Goal: Task Accomplishment & Management: Use online tool/utility

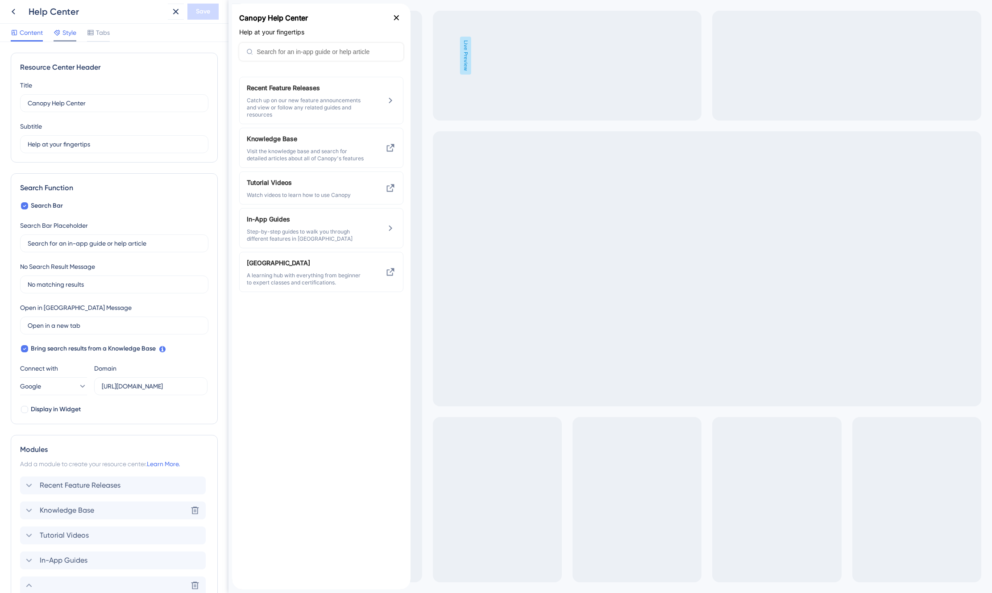
click at [67, 35] on span "Style" at bounding box center [69, 32] width 14 height 11
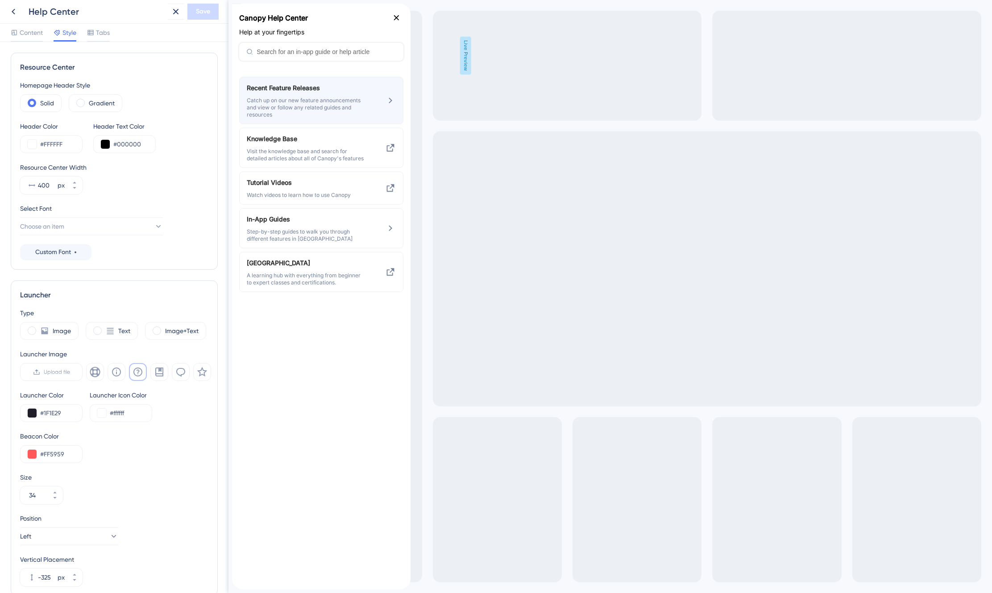
click at [317, 103] on span "Catch up on our new feature announcements and view or follow any related guides…" at bounding box center [306, 107] width 119 height 21
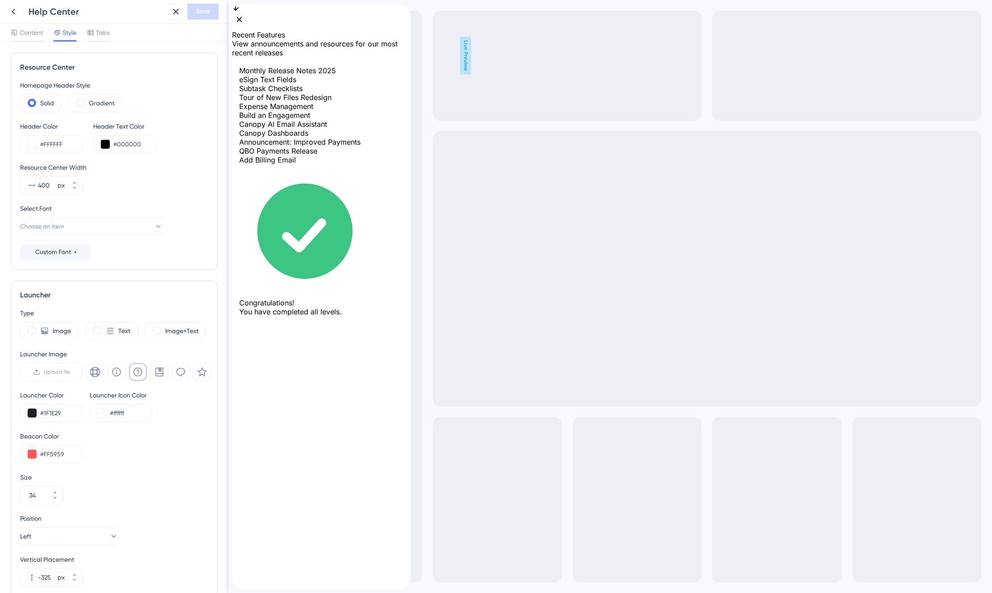
click at [239, 11] on icon "back to header" at bounding box center [236, 7] width 6 height 7
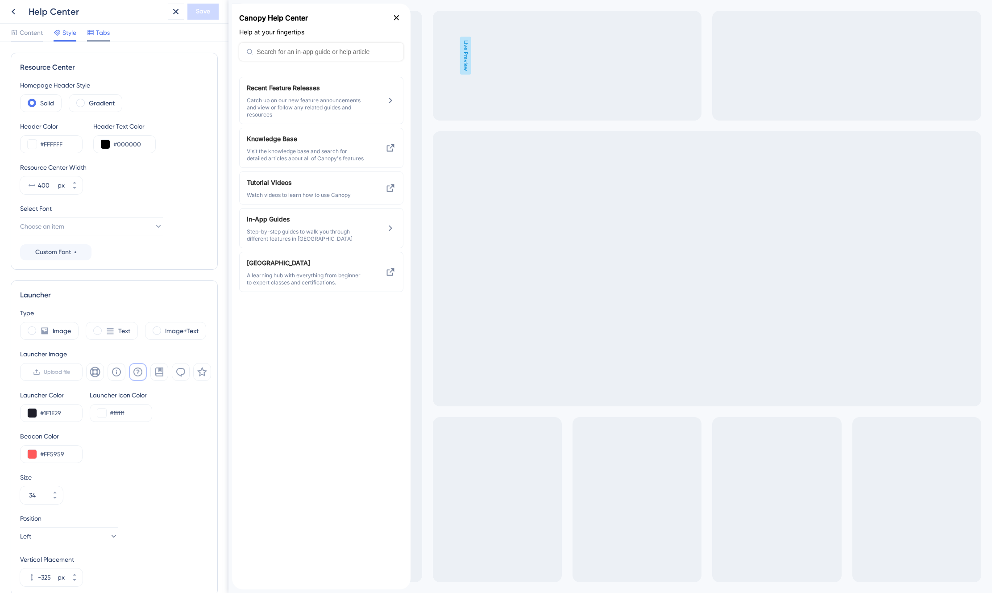
click at [99, 34] on span "Tabs" at bounding box center [103, 32] width 14 height 11
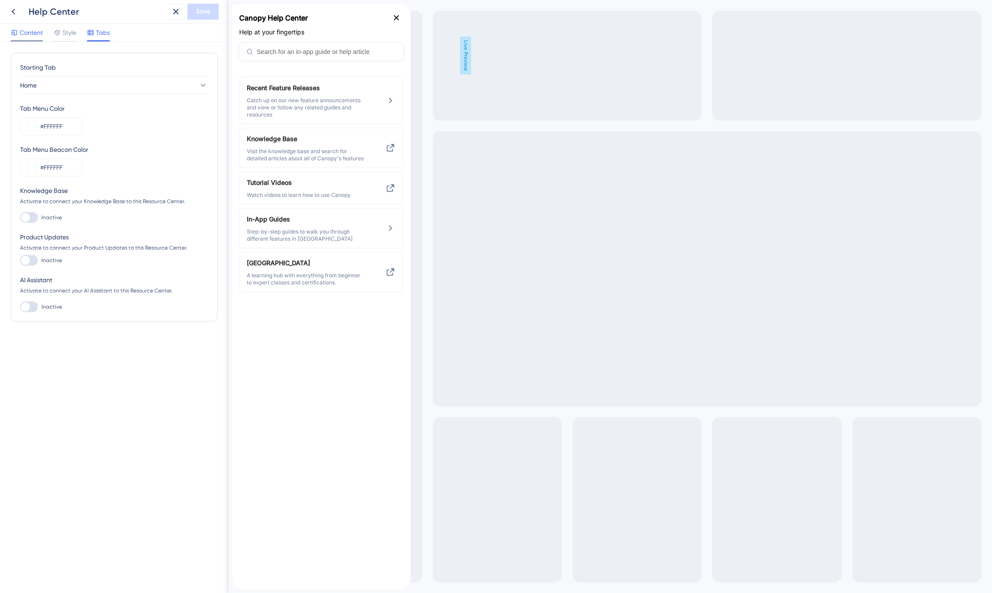
click at [19, 32] on div "Content" at bounding box center [27, 32] width 32 height 11
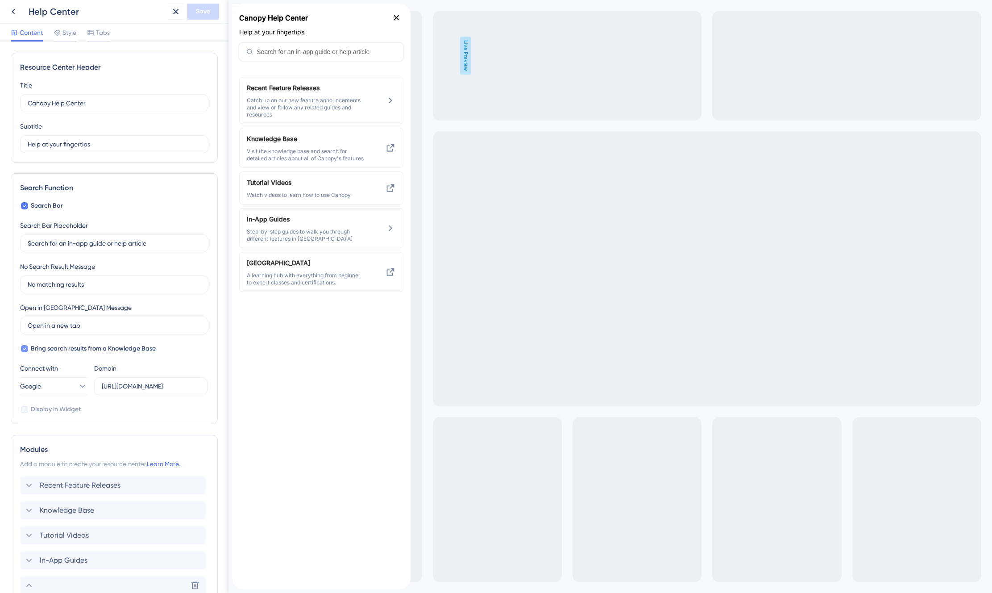
scroll to position [263, 0]
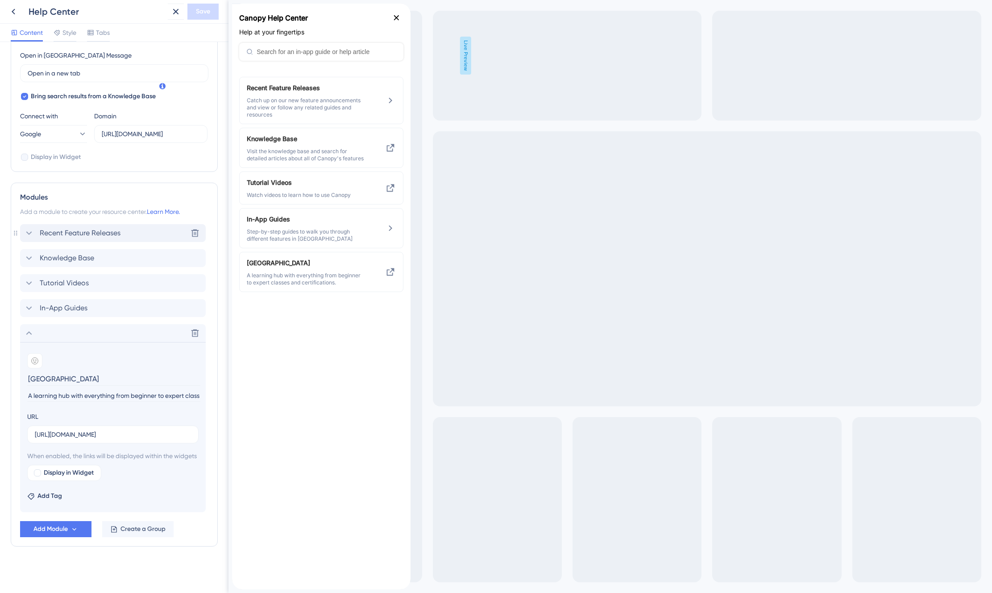
click at [95, 228] on span "Recent Feature Releases" at bounding box center [80, 233] width 81 height 11
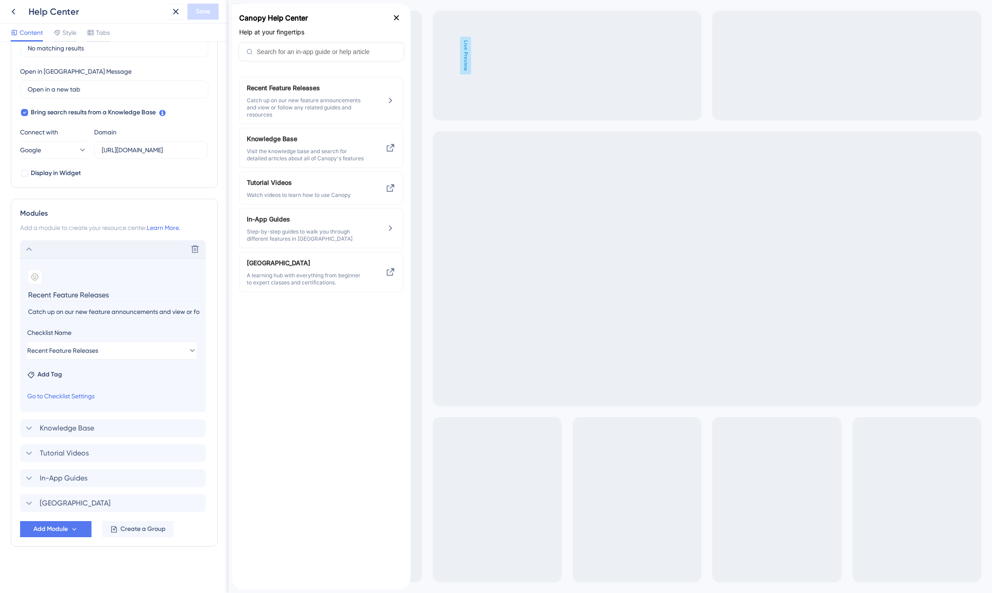
scroll to position [0, 0]
click at [65, 395] on link "Go to Checklist Settings" at bounding box center [60, 396] width 67 height 11
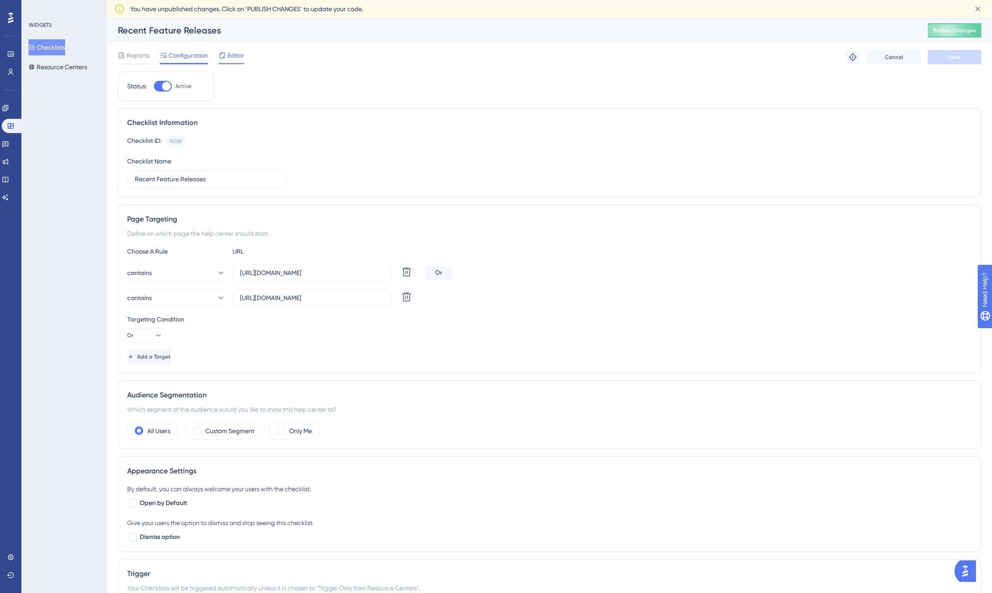
click at [228, 57] on span "Editor" at bounding box center [236, 55] width 17 height 11
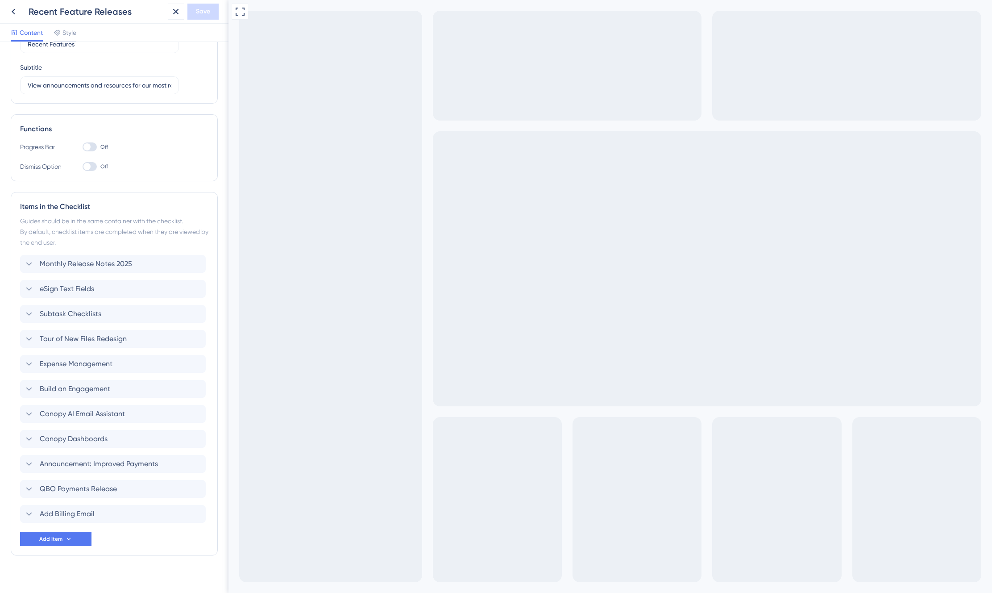
scroll to position [68, 0]
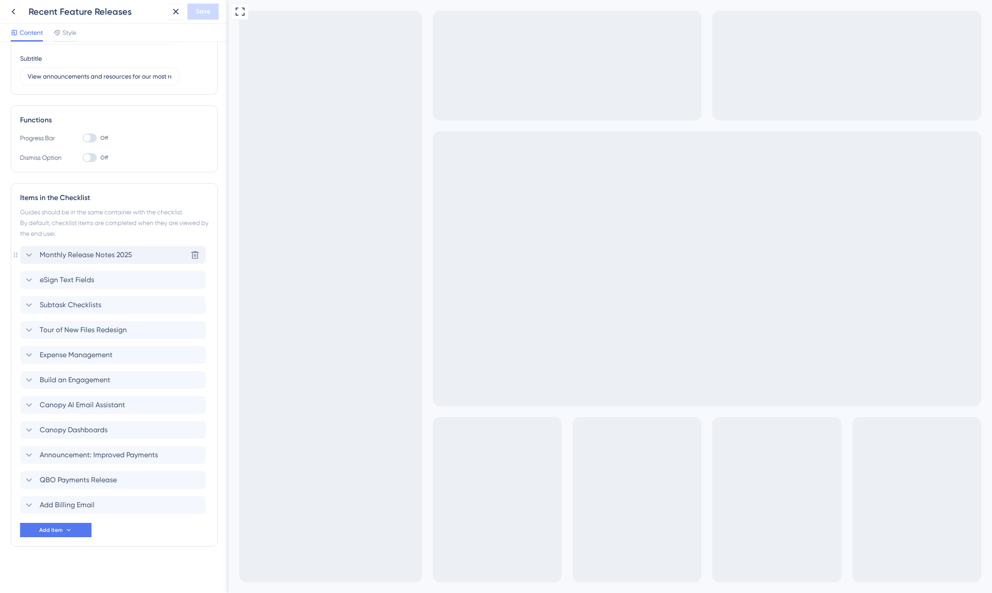
click at [28, 254] on icon at bounding box center [29, 255] width 11 height 11
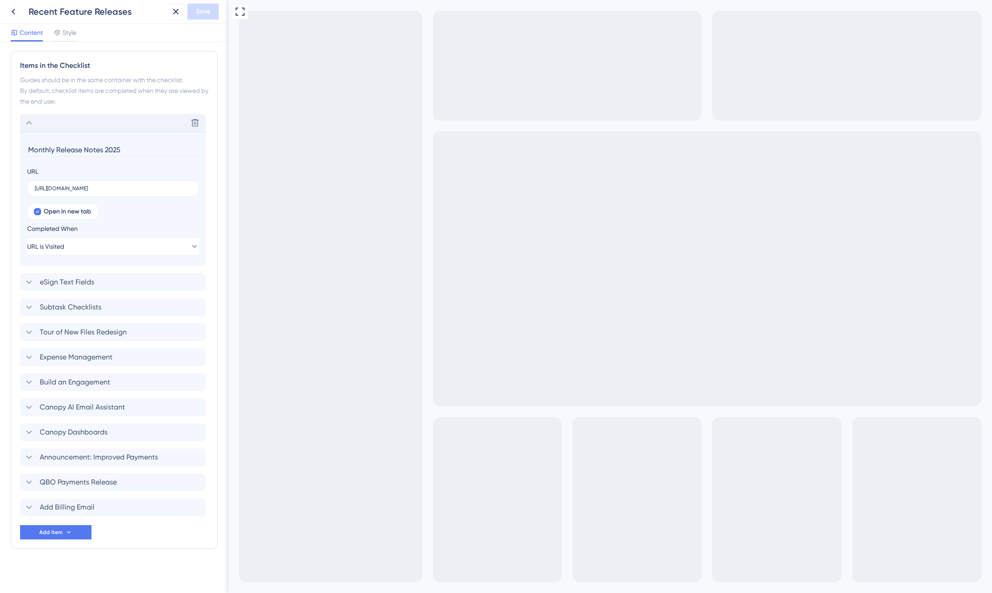
scroll to position [202, 0]
click at [28, 122] on icon at bounding box center [29, 120] width 11 height 11
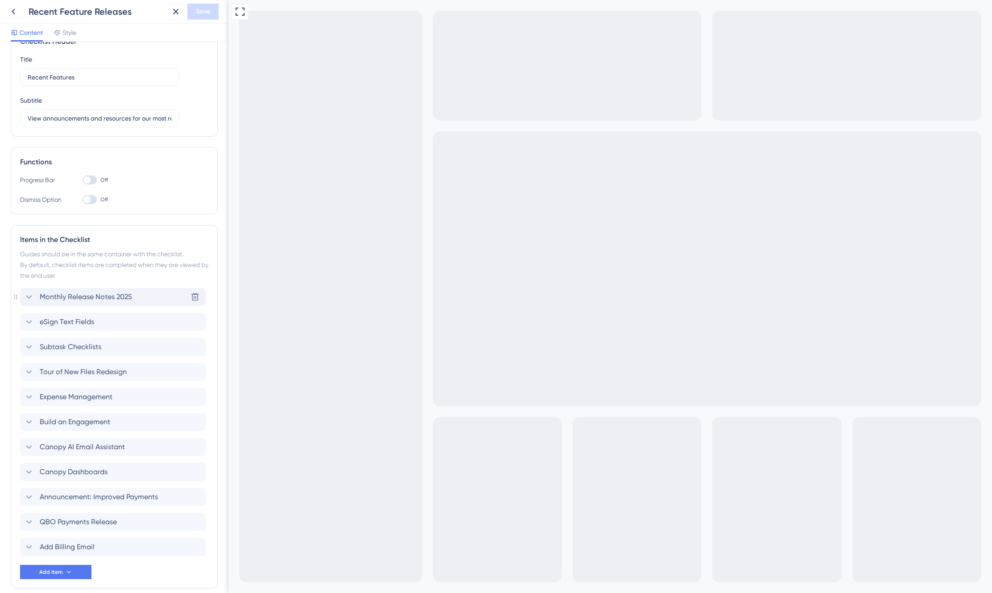
scroll to position [0, 0]
